Goal: Information Seeking & Learning: Learn about a topic

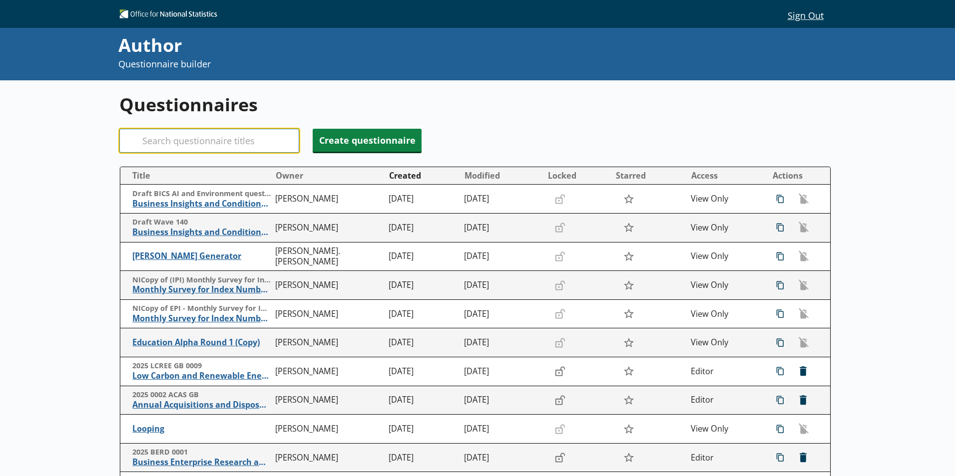
click at [222, 131] on input "Search" at bounding box center [209, 141] width 180 height 24
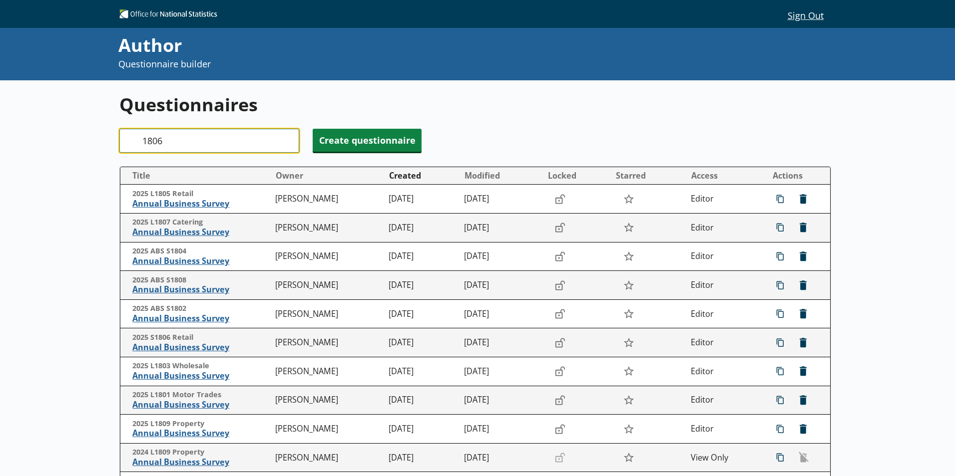
type input "1806"
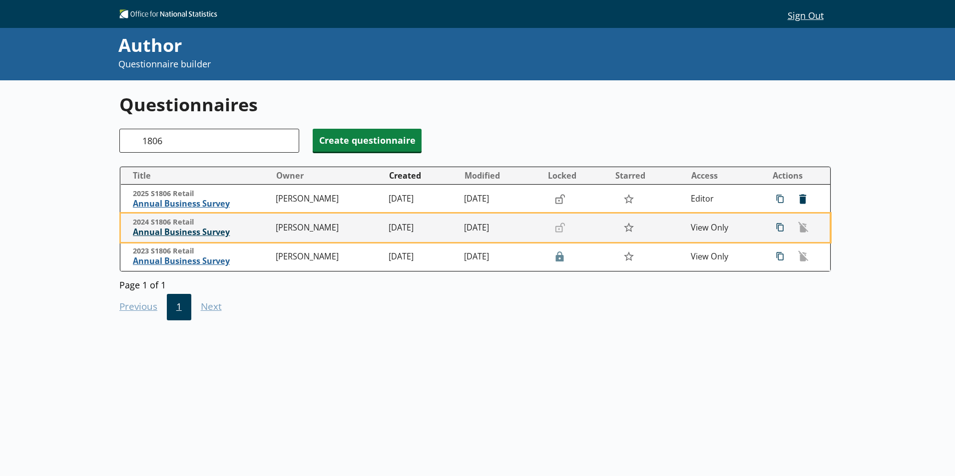
click at [214, 230] on span "Annual Business Survey" at bounding box center [202, 232] width 138 height 10
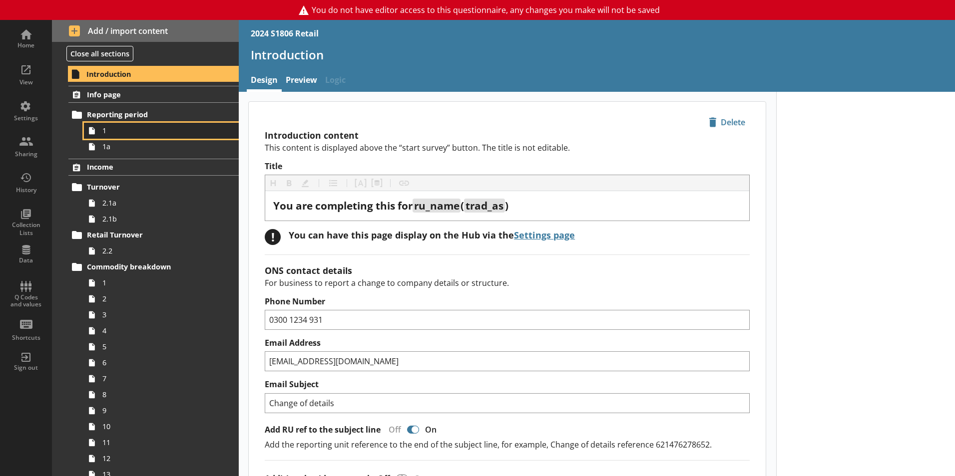
click at [145, 126] on span "1" at bounding box center [157, 130] width 111 height 9
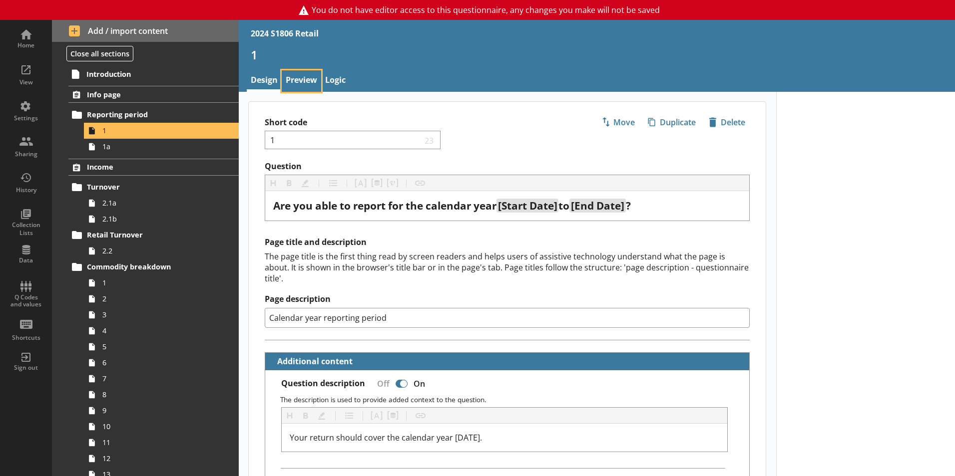
click at [302, 77] on link "Preview" at bounding box center [301, 80] width 39 height 21
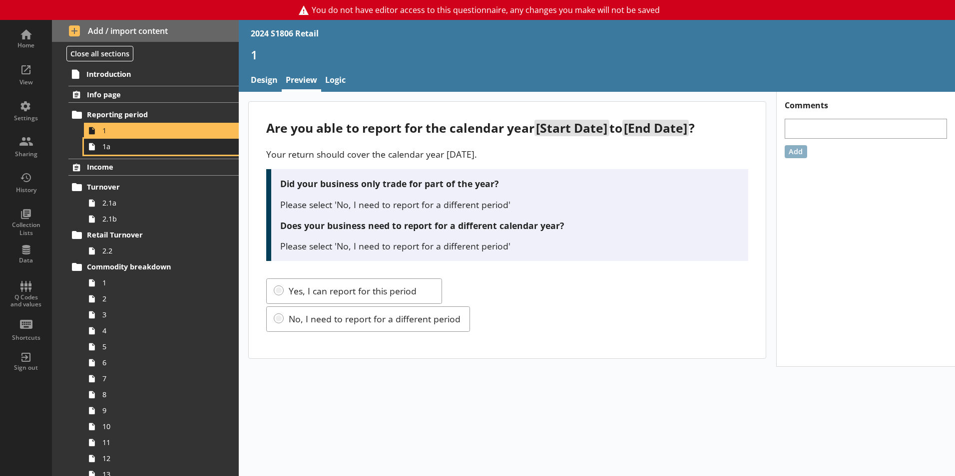
click at [119, 154] on link "1a" at bounding box center [161, 147] width 155 height 16
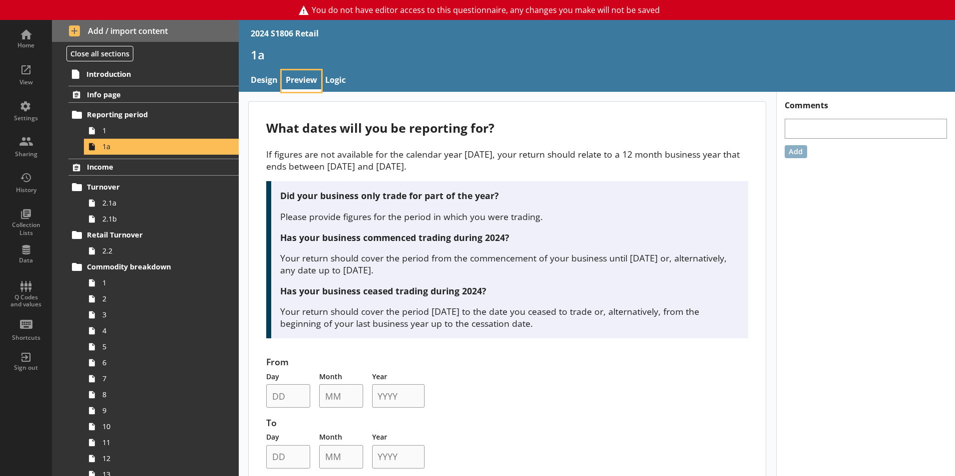
click at [305, 81] on link "Preview" at bounding box center [301, 80] width 39 height 21
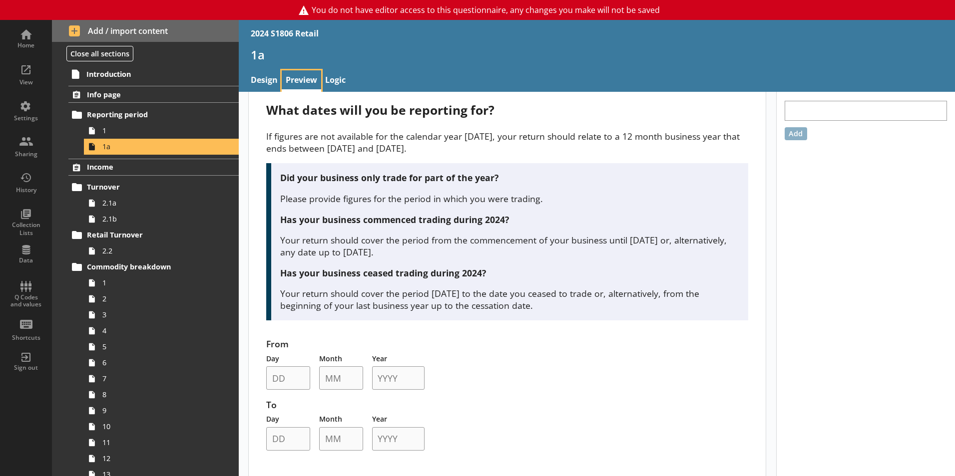
scroll to position [27, 0]
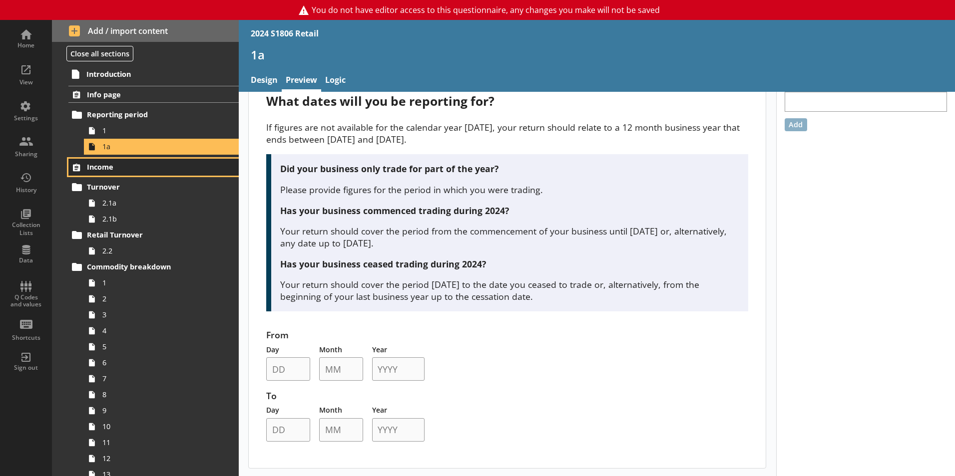
click at [154, 164] on span "Income" at bounding box center [148, 166] width 122 height 9
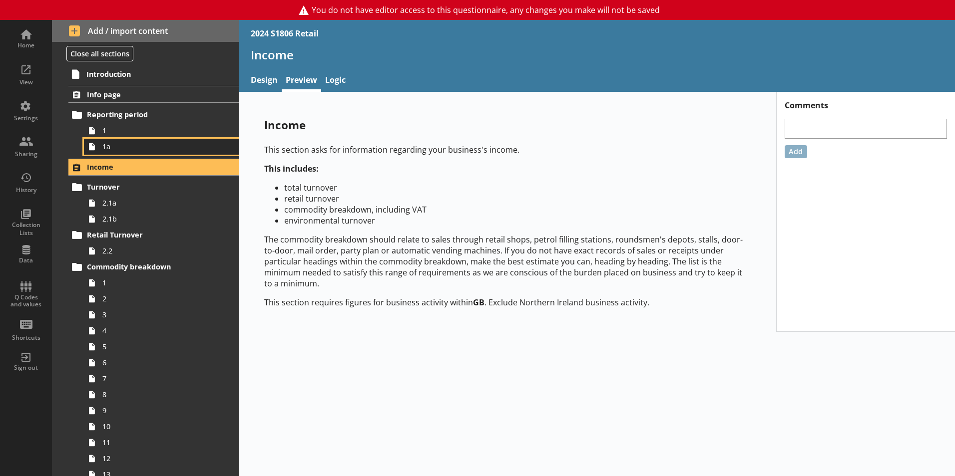
click at [163, 150] on span "1a" at bounding box center [157, 146] width 111 height 9
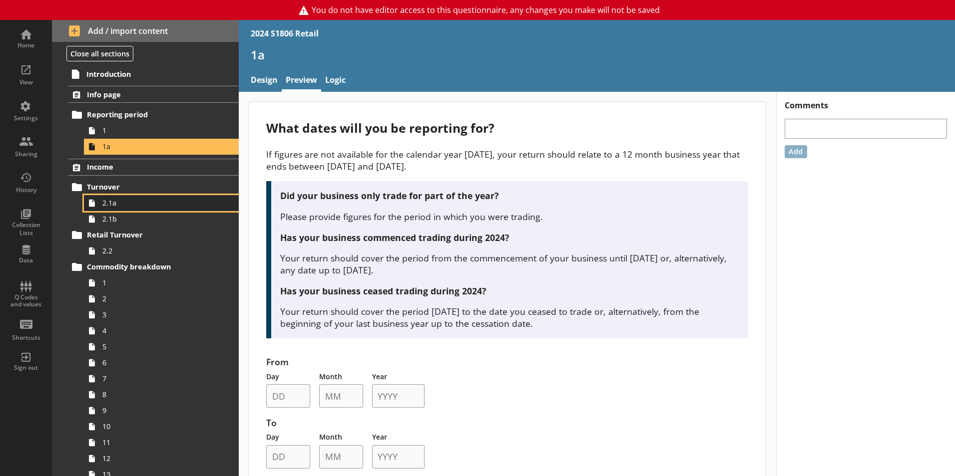
click at [144, 201] on span "2.1a" at bounding box center [157, 202] width 111 height 9
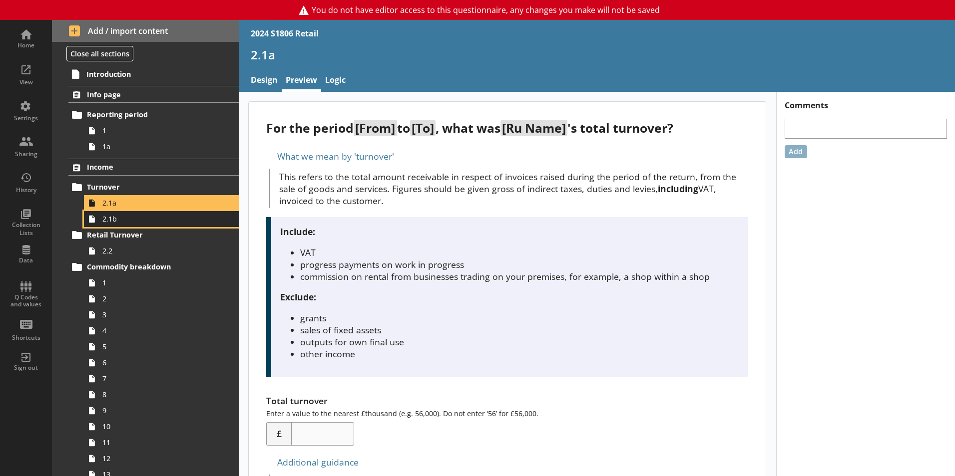
click at [140, 219] on span "2.1b" at bounding box center [157, 218] width 111 height 9
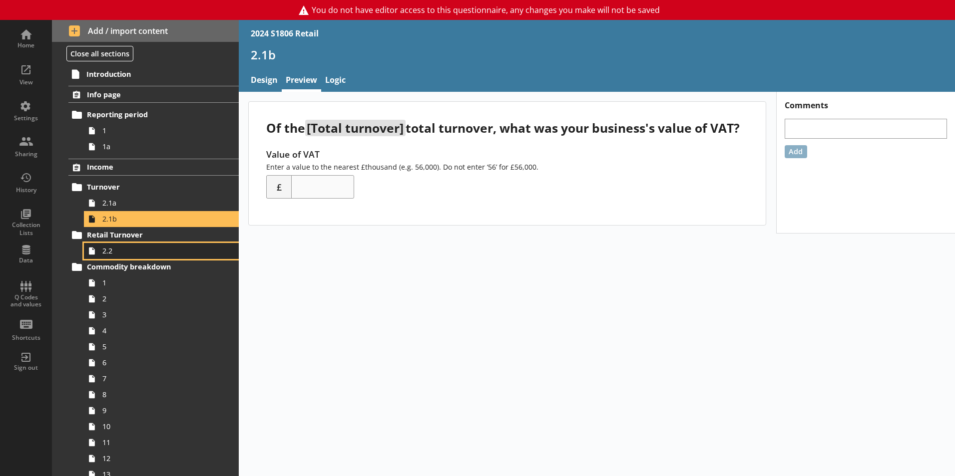
click at [135, 252] on span "2.2" at bounding box center [157, 250] width 111 height 9
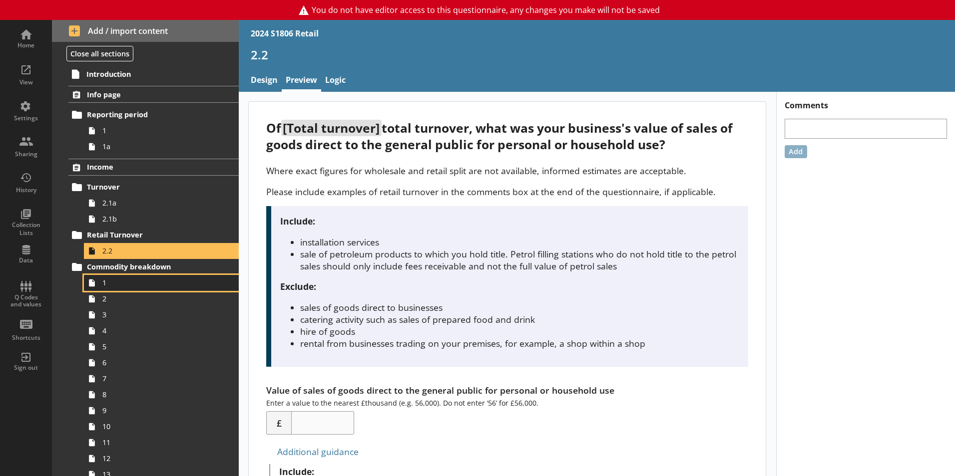
click at [126, 283] on span "1" at bounding box center [157, 282] width 111 height 9
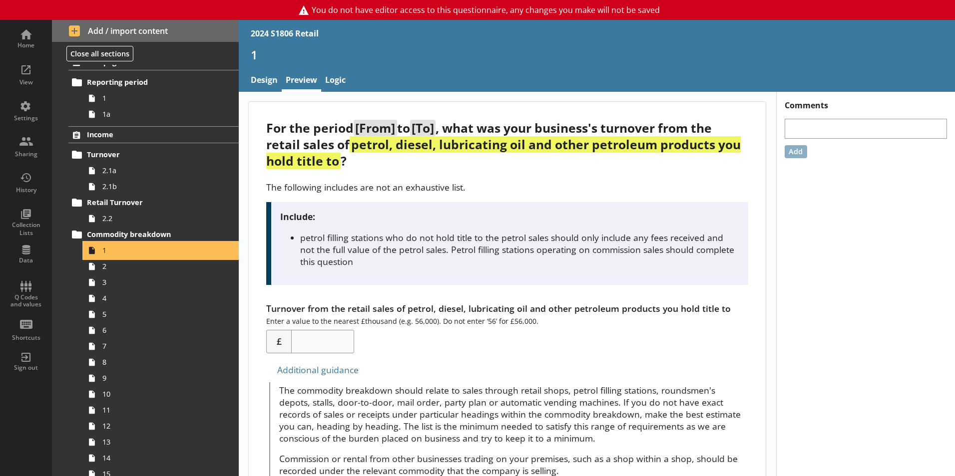
scroll to position [50, 0]
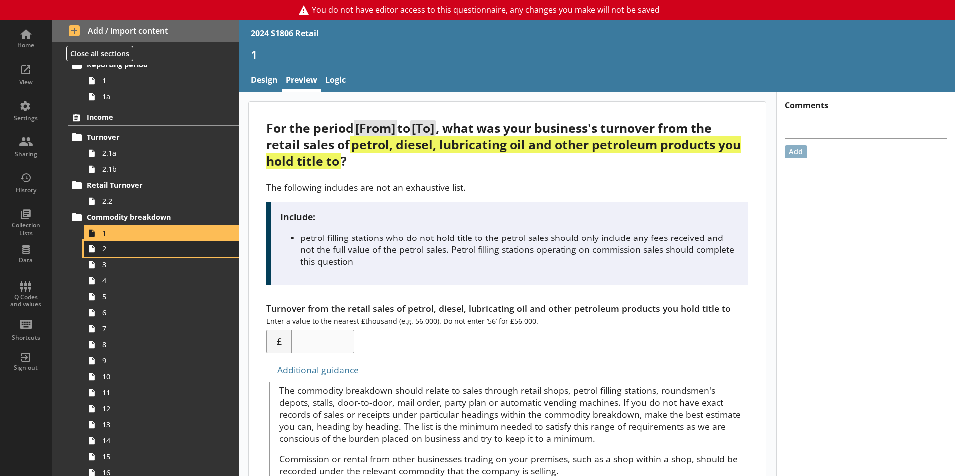
click at [120, 256] on link "2" at bounding box center [161, 249] width 155 height 16
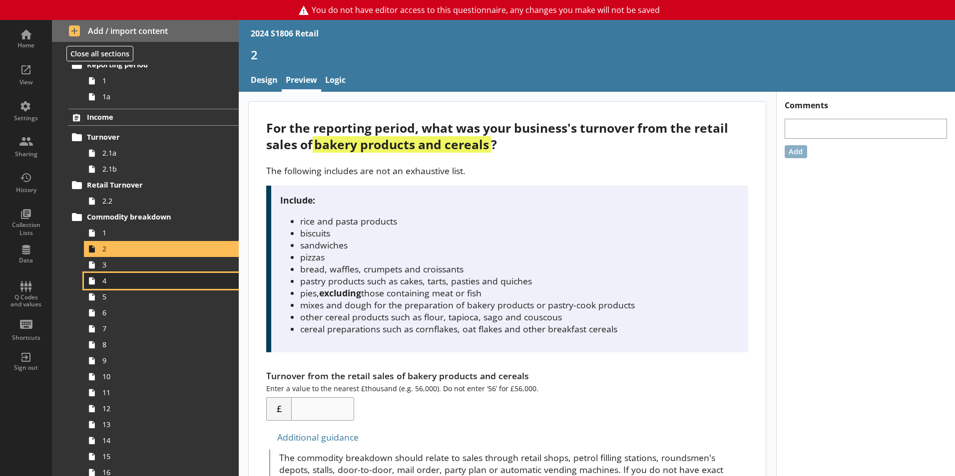
click at [122, 273] on link "4" at bounding box center [161, 281] width 155 height 16
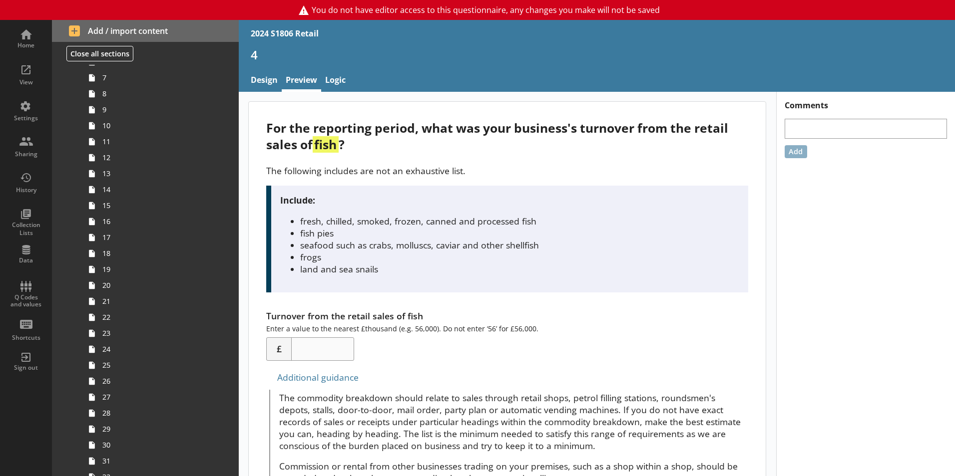
scroll to position [350, 0]
click at [122, 273] on span "22" at bounding box center [157, 268] width 111 height 9
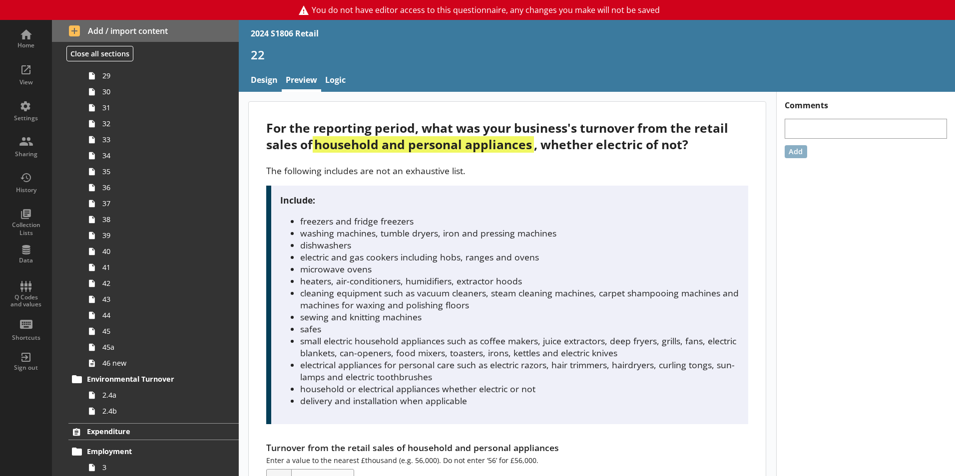
scroll to position [699, 0]
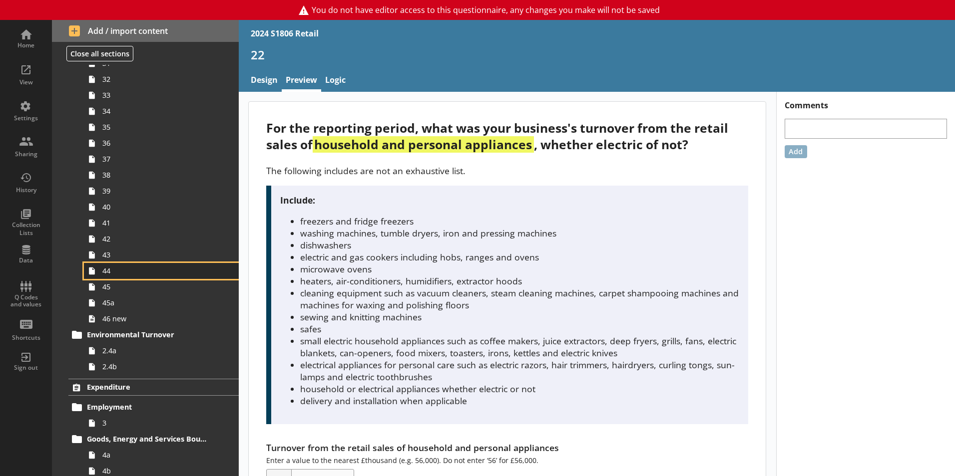
click at [122, 273] on span "44" at bounding box center [157, 270] width 111 height 9
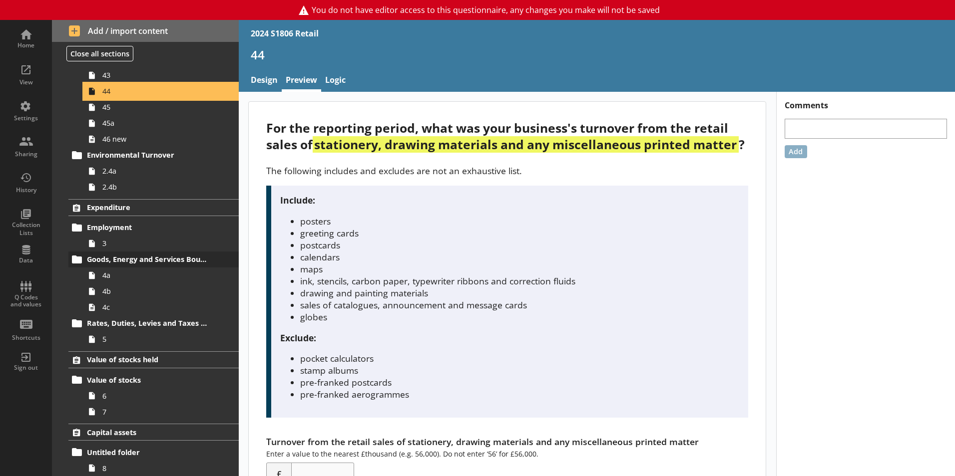
scroll to position [862, 0]
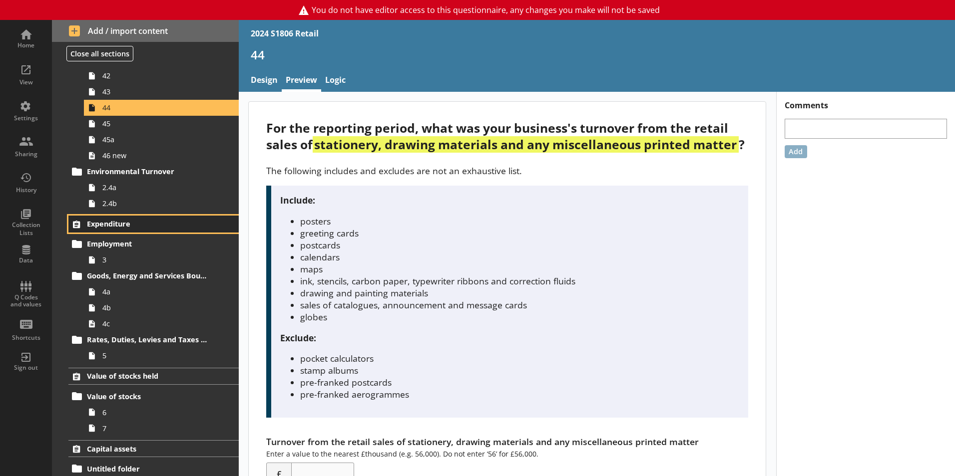
click at [106, 230] on link "Expenditure" at bounding box center [153, 224] width 170 height 17
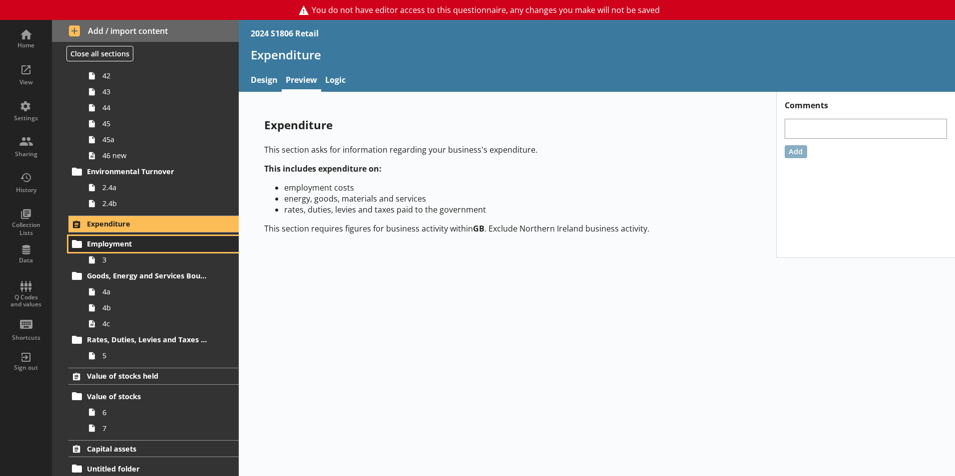
click at [112, 252] on link "Employment" at bounding box center [153, 244] width 170 height 16
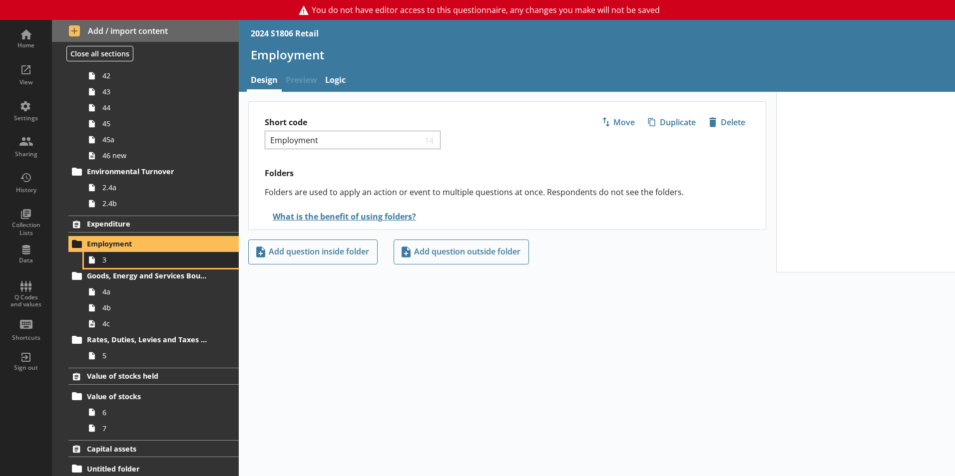
click at [116, 261] on span "3" at bounding box center [157, 259] width 111 height 9
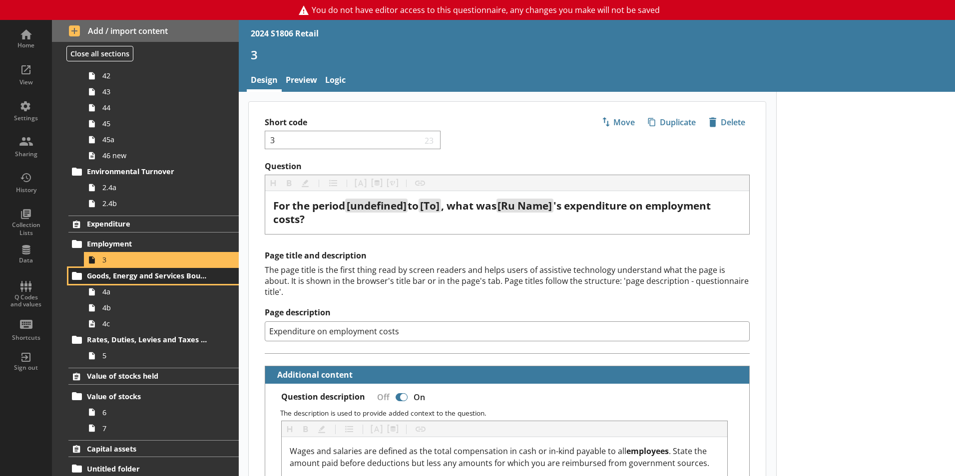
click at [116, 284] on link "Goods, Energy and Services Bought for Resale" at bounding box center [153, 276] width 170 height 16
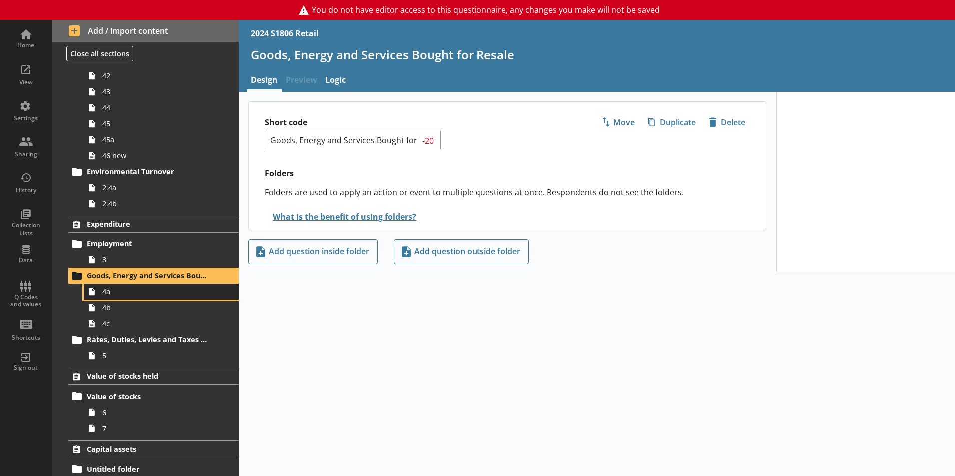
click at [116, 294] on span "4a" at bounding box center [157, 291] width 111 height 9
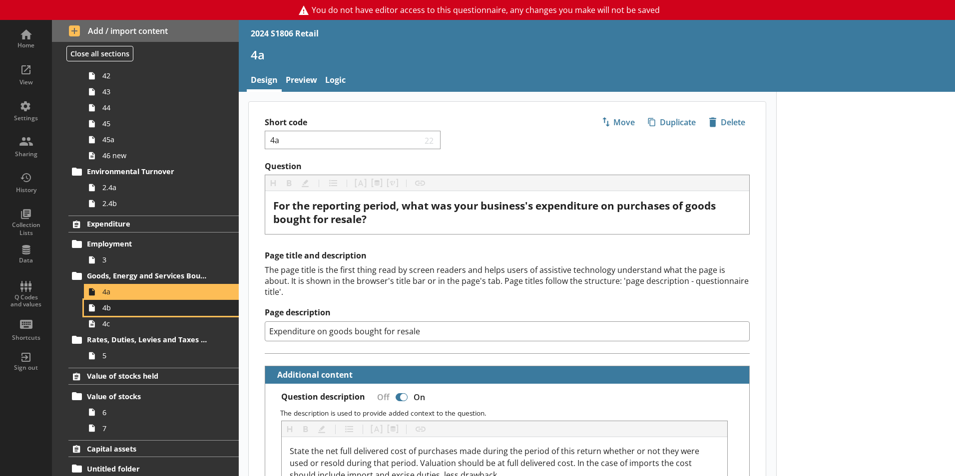
click at [123, 307] on span "4b" at bounding box center [157, 307] width 111 height 9
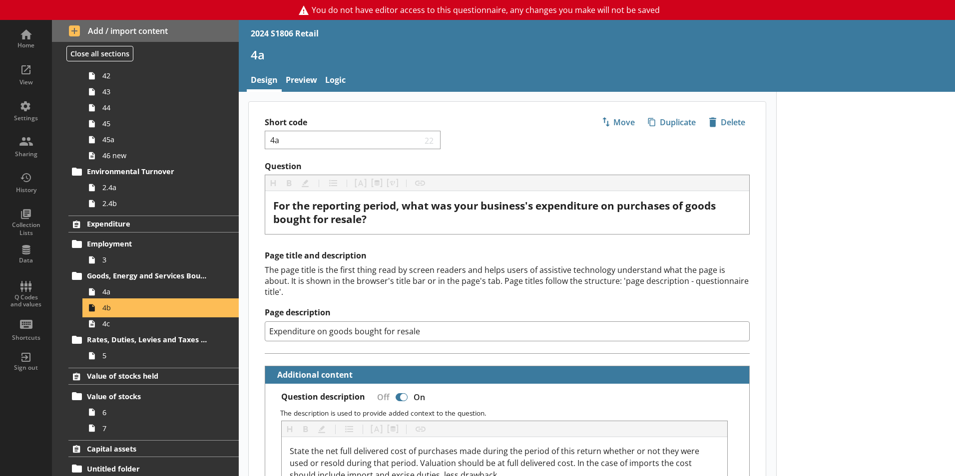
type textarea "x"
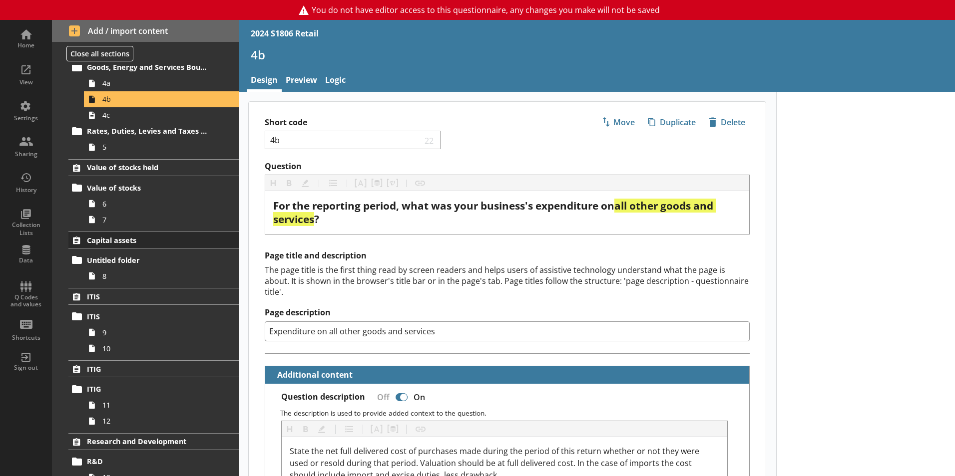
scroll to position [1112, 0]
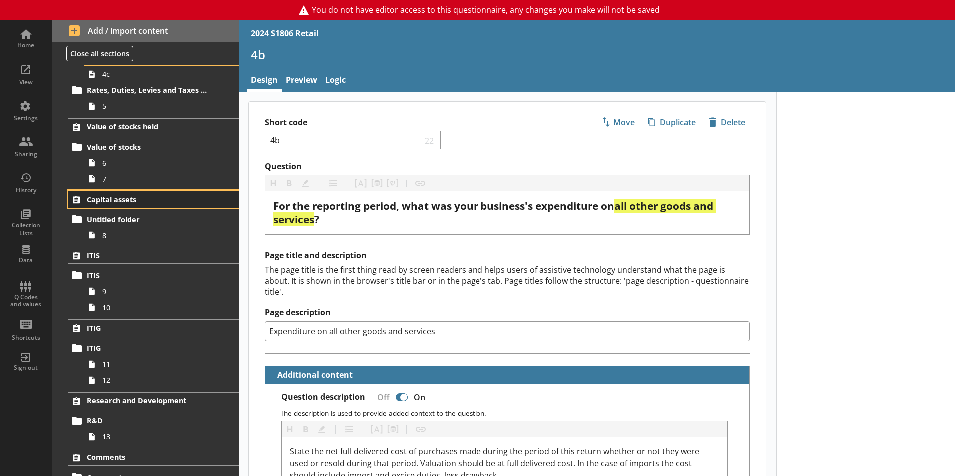
click at [121, 204] on link "Capital assets" at bounding box center [153, 199] width 170 height 17
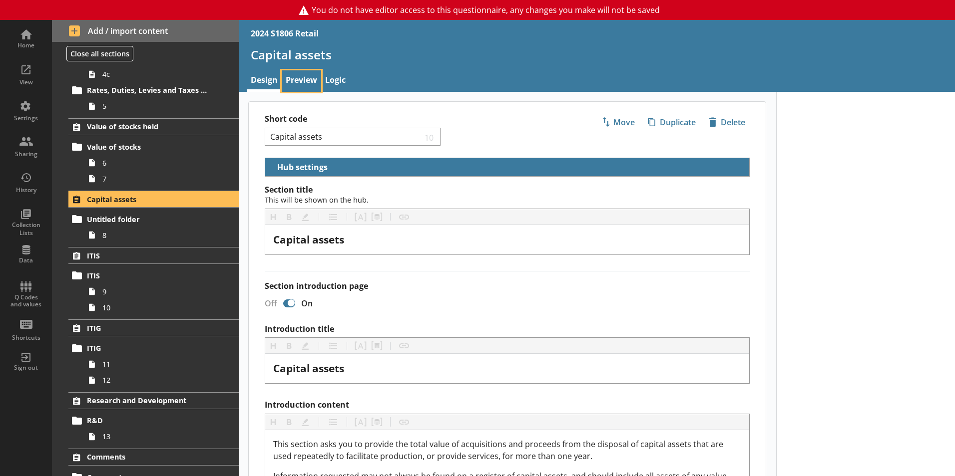
click at [296, 84] on link "Preview" at bounding box center [301, 80] width 39 height 21
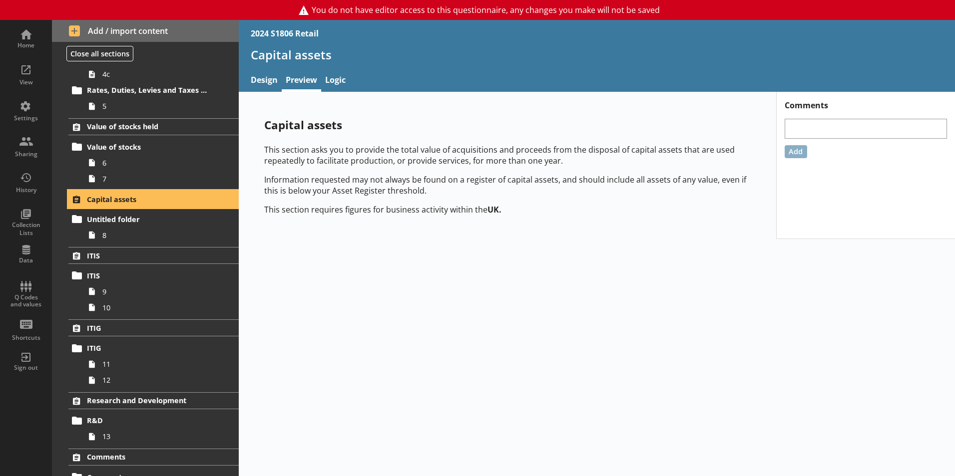
click at [98, 198] on span "Capital assets" at bounding box center [148, 199] width 122 height 9
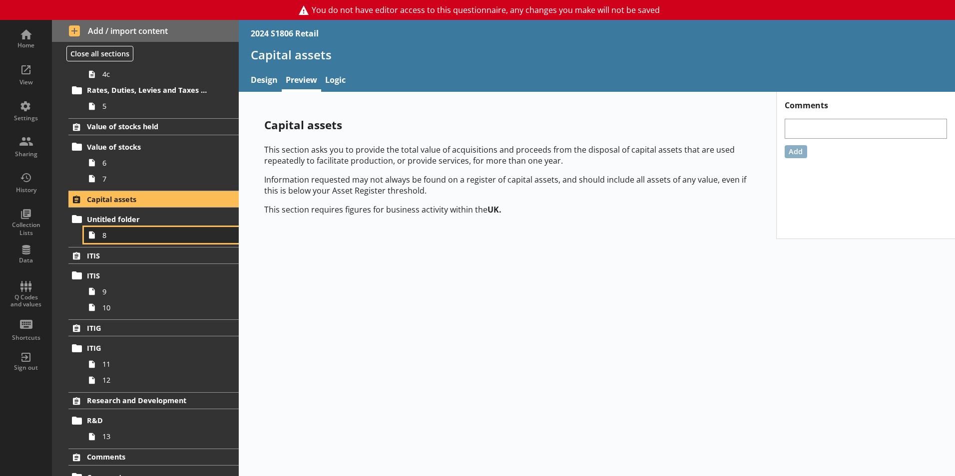
click at [113, 238] on span "8" at bounding box center [157, 235] width 111 height 9
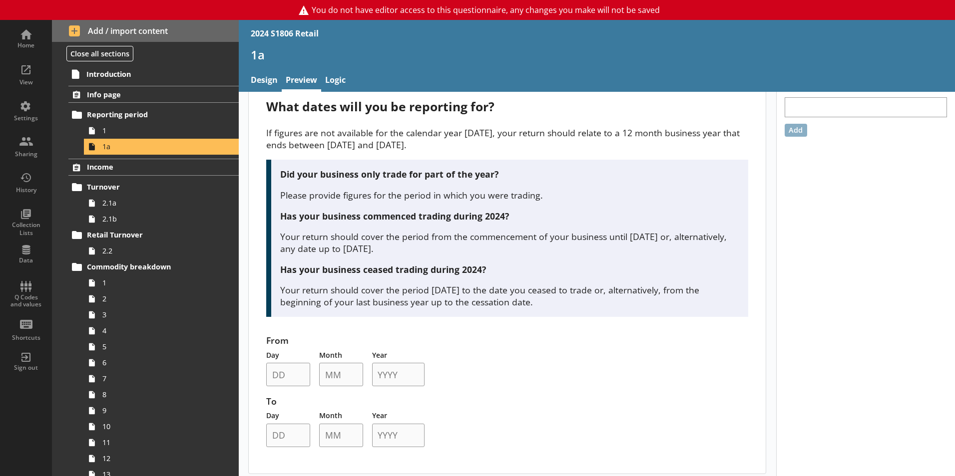
scroll to position [27, 0]
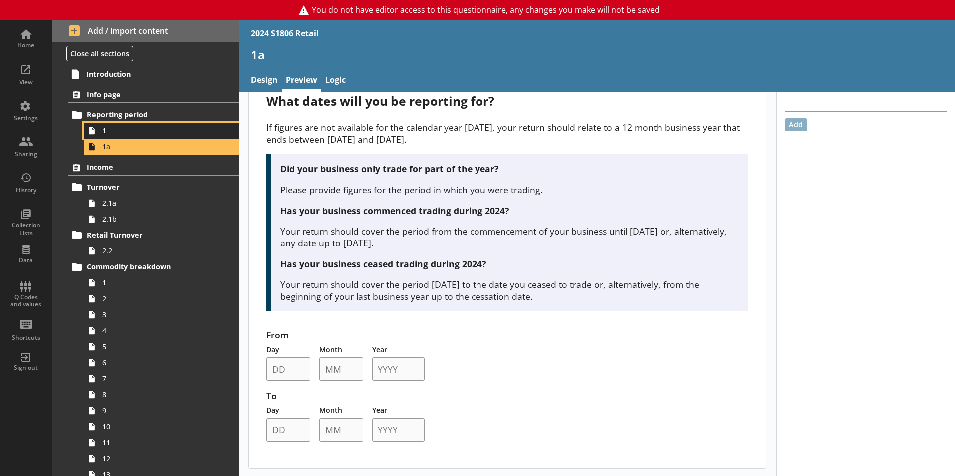
click at [134, 131] on span "1" at bounding box center [157, 130] width 111 height 9
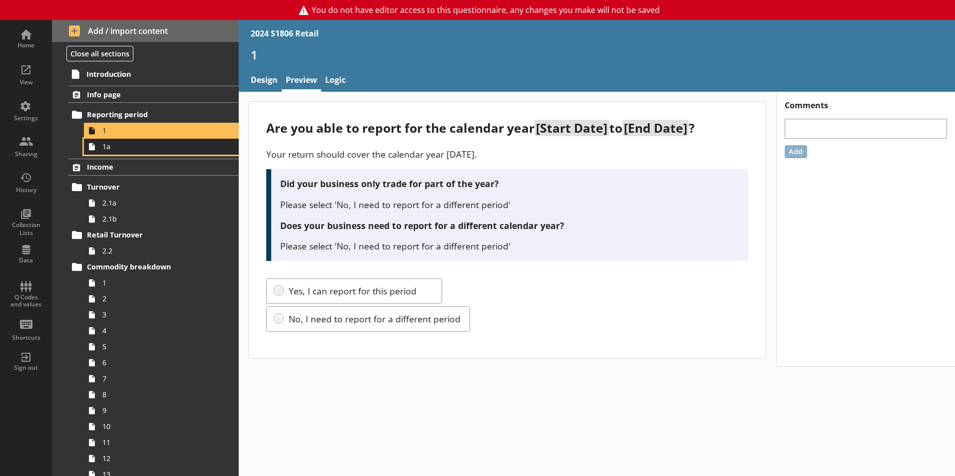
click at [133, 151] on span "1a" at bounding box center [157, 146] width 111 height 9
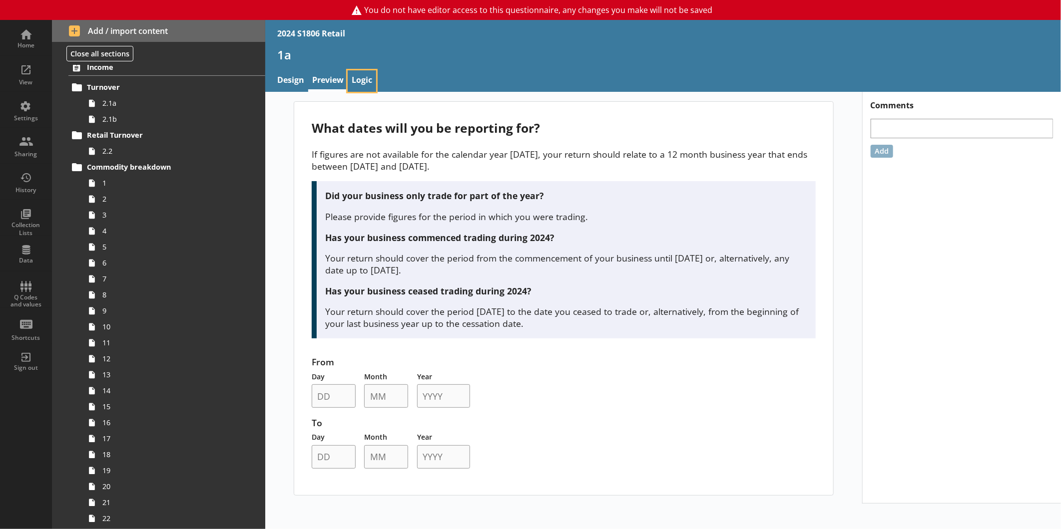
click at [372, 76] on link "Logic" at bounding box center [362, 80] width 28 height 21
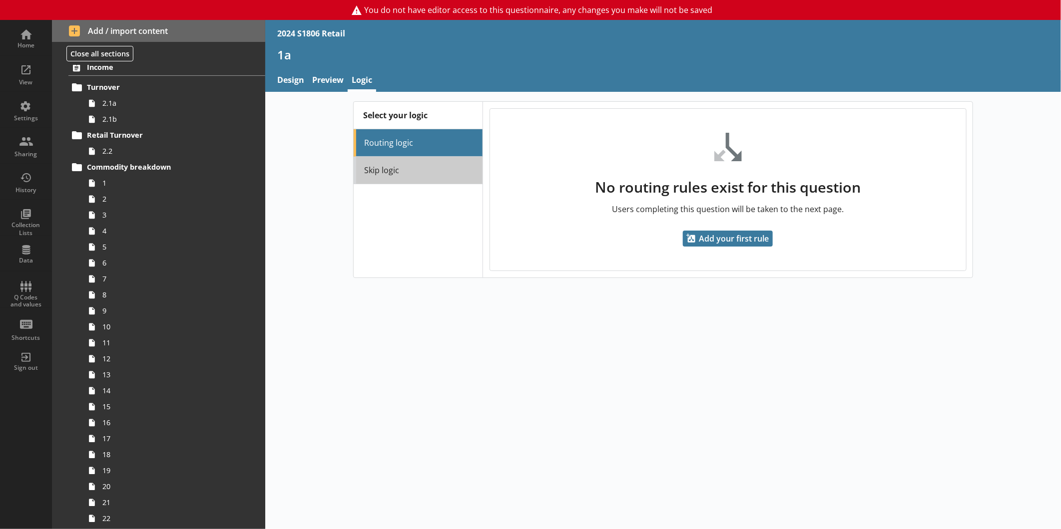
click at [422, 166] on link "Skip logic" at bounding box center [418, 170] width 129 height 27
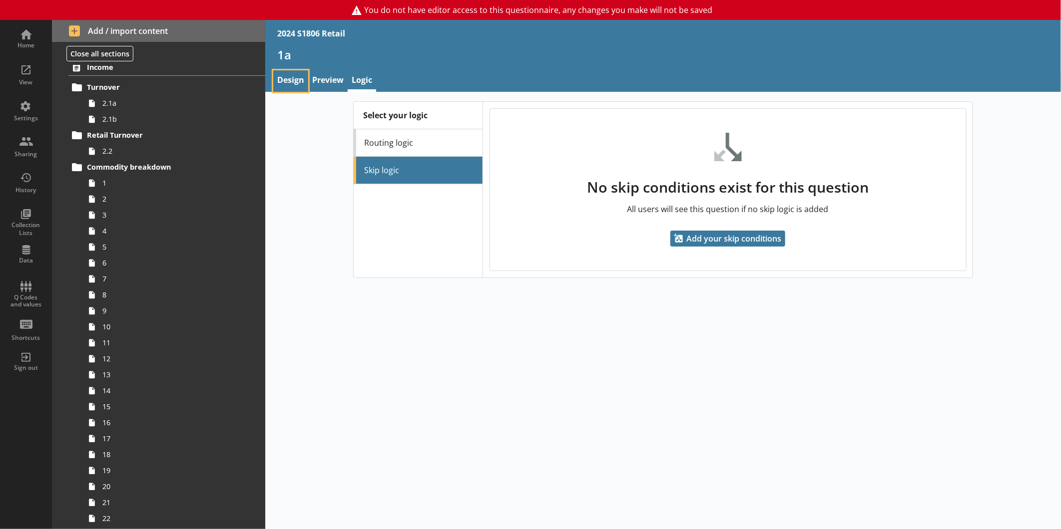
click at [295, 83] on link "Design" at bounding box center [290, 80] width 35 height 21
type textarea "x"
select select "ref_p_end_date"
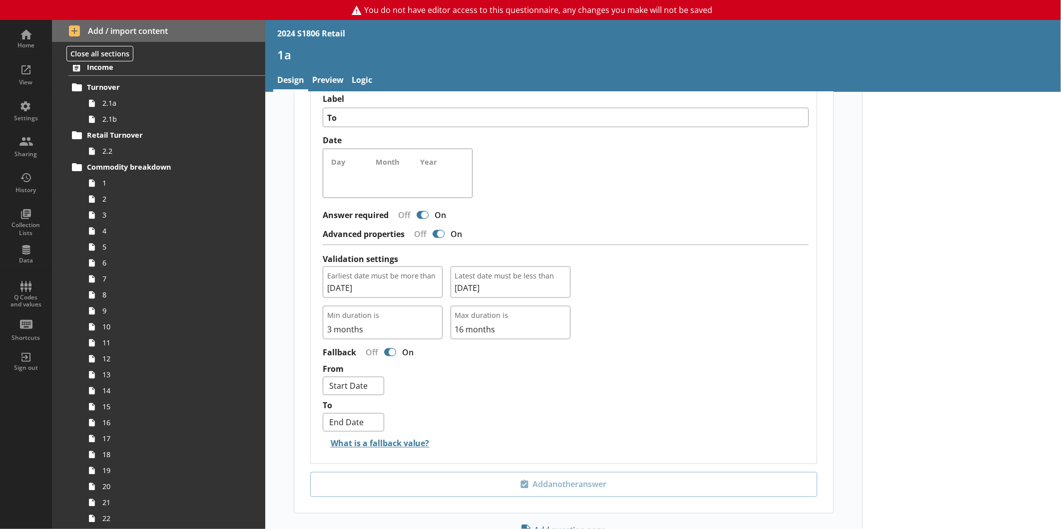
scroll to position [882, 0]
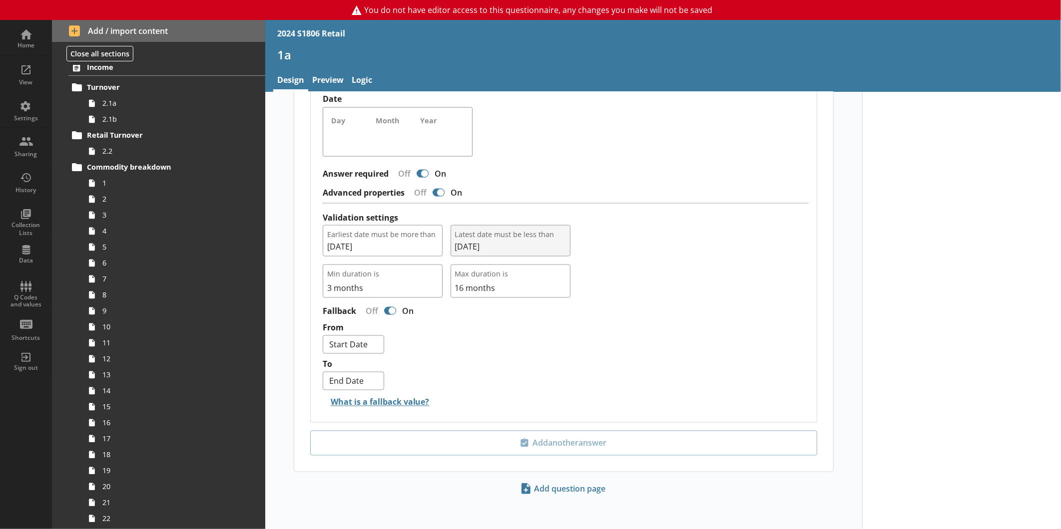
drag, startPoint x: 316, startPoint y: 225, endPoint x: 501, endPoint y: 248, distance: 187.2
click at [501, 248] on div "Date options Label From Date Day Month Year Date options Label To Date Day Mont…" at bounding box center [564, 177] width 506 height 490
copy div "Earliest date must be more than 06/04/2023 Latest date must be less than 30/06/…"
click at [318, 76] on link "Preview" at bounding box center [327, 80] width 39 height 21
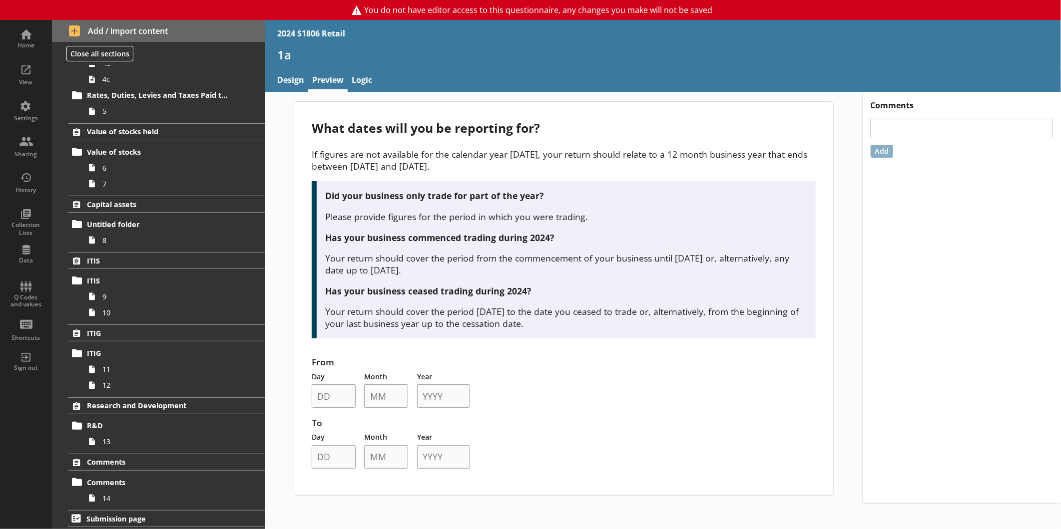
scroll to position [1110, 0]
click at [127, 431] on link "R&D" at bounding box center [166, 424] width 197 height 16
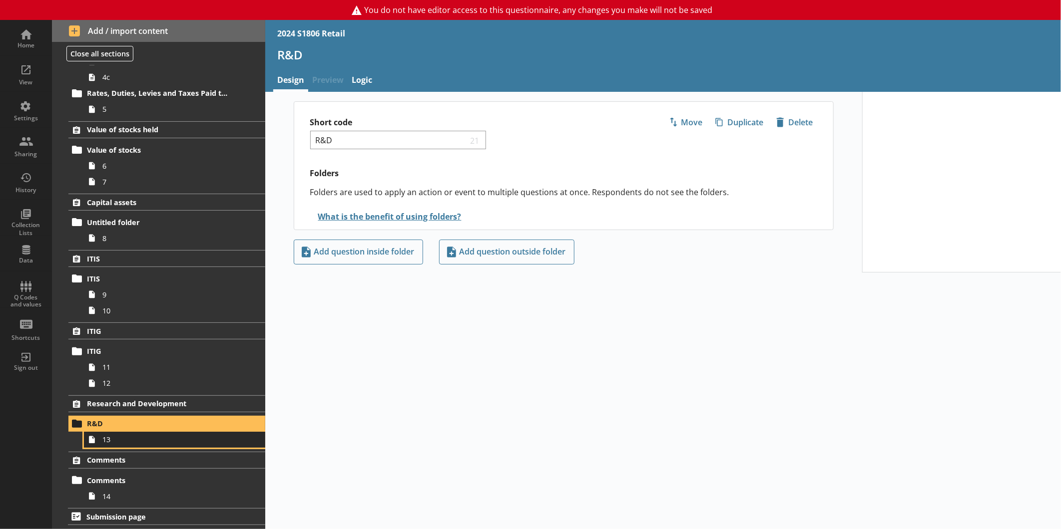
click at [145, 445] on link "13" at bounding box center [174, 440] width 181 height 16
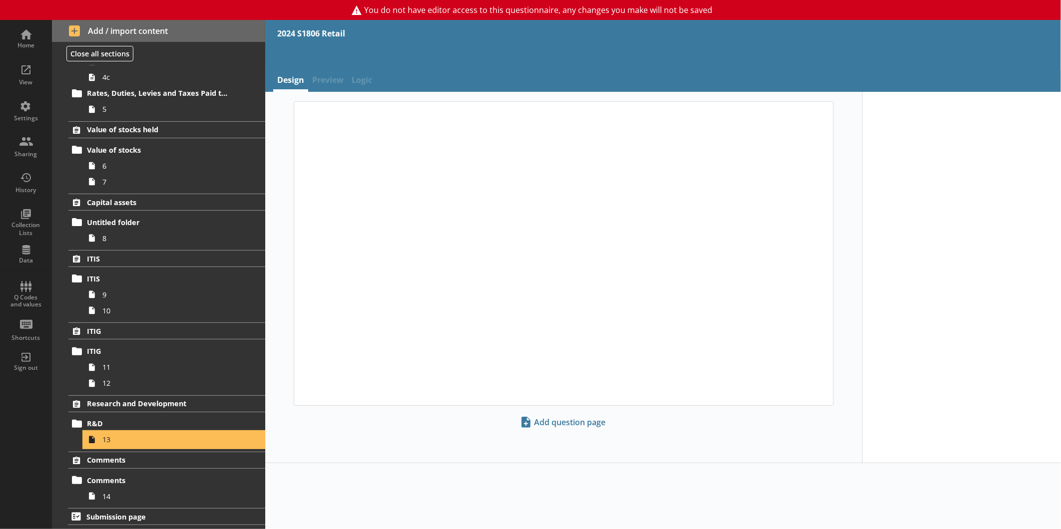
type textarea "x"
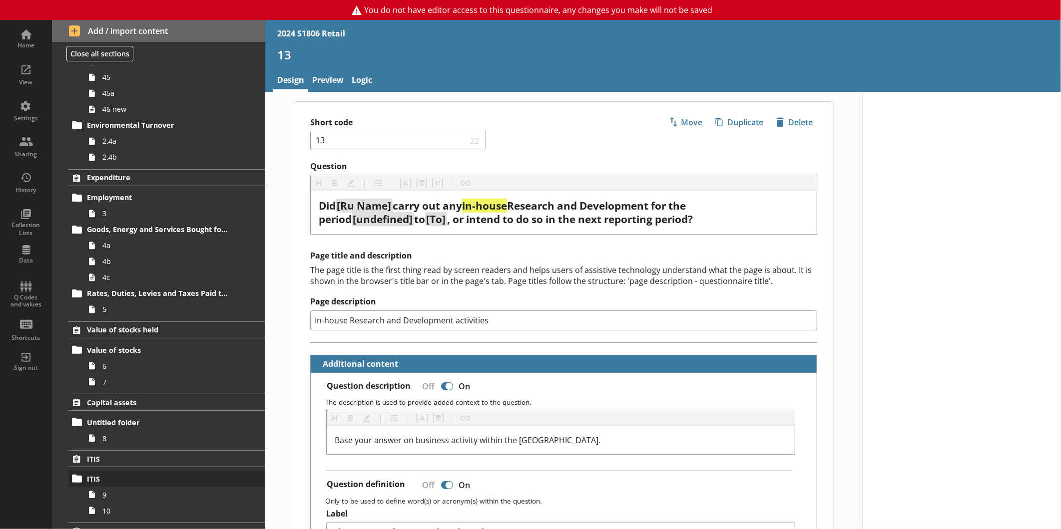
scroll to position [832, 0]
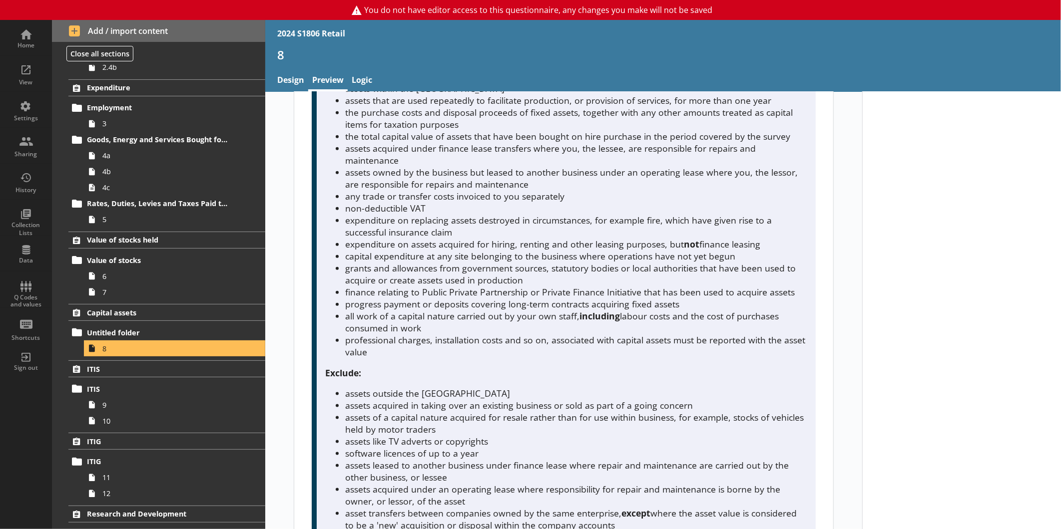
scroll to position [847, 0]
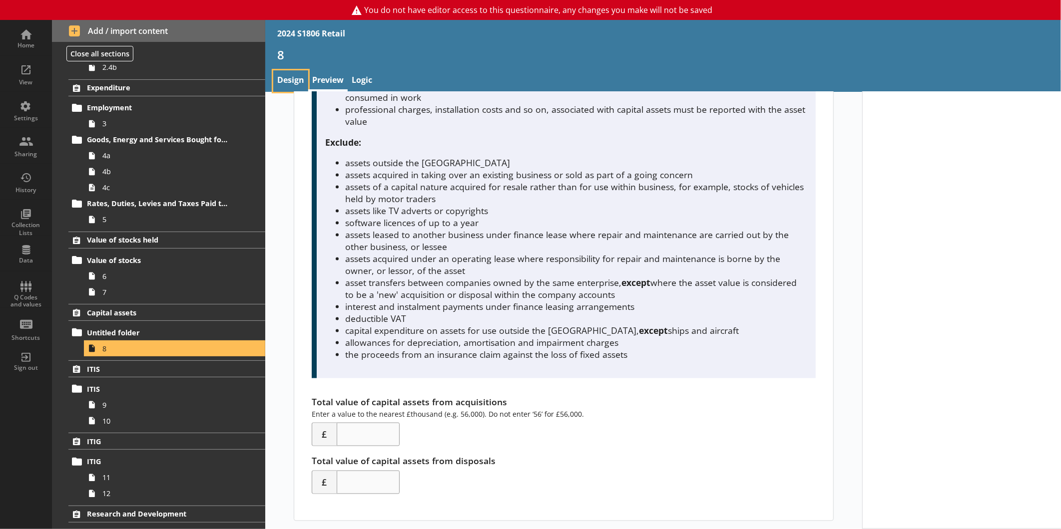
click at [286, 76] on link "Design" at bounding box center [290, 80] width 35 height 21
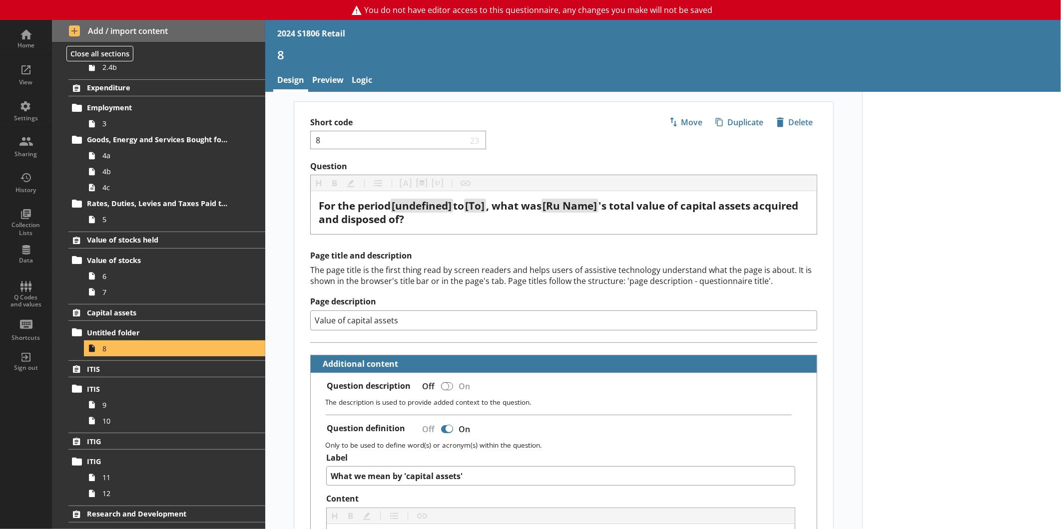
type textarea "x"
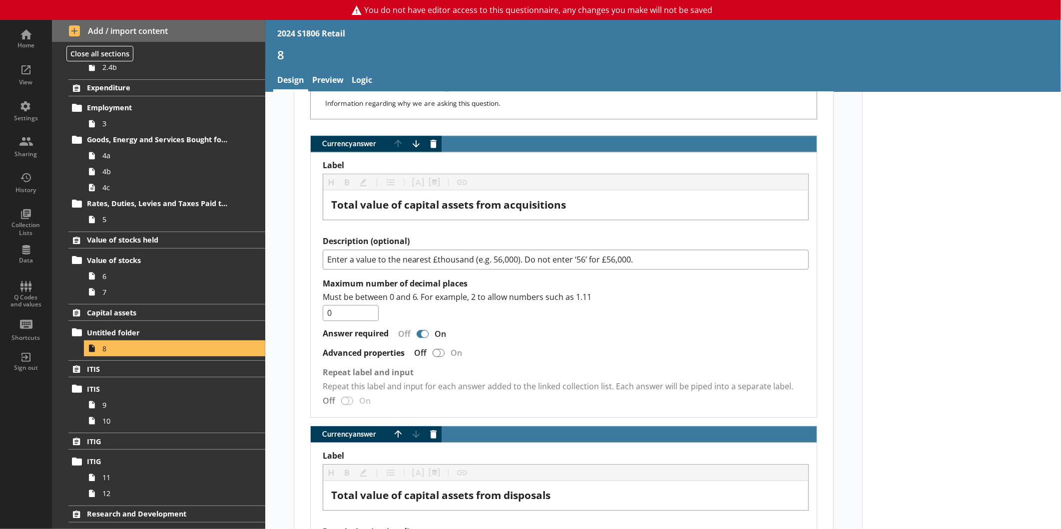
scroll to position [1720, 0]
